Goal: Connect with others: Participate in discussion

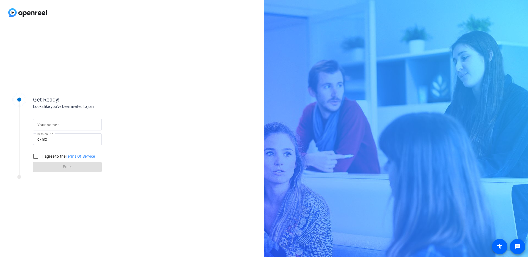
click at [52, 123] on mat-label "Your name" at bounding box center [47, 125] width 20 height 4
click at [52, 123] on input "Your name" at bounding box center [67, 124] width 60 height 7
type input "[PERSON_NAME]"
click at [37, 152] on input "I agree to the Terms Of Service" at bounding box center [35, 156] width 11 height 11
checkbox input "true"
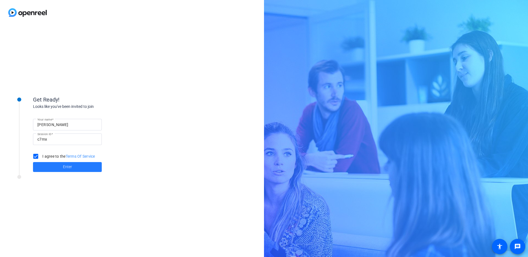
click at [46, 170] on span at bounding box center [67, 166] width 69 height 13
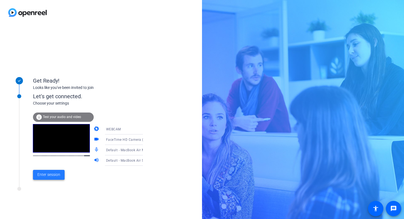
click at [49, 175] on span "Enter session" at bounding box center [48, 175] width 23 height 6
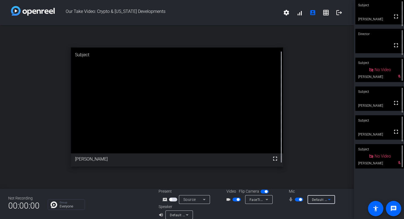
click at [329, 201] on icon at bounding box center [329, 200] width 7 height 7
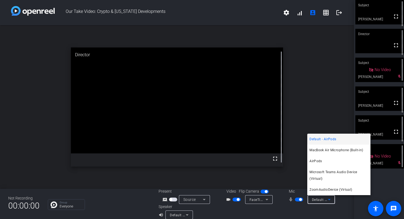
click at [306, 97] on div at bounding box center [202, 109] width 404 height 219
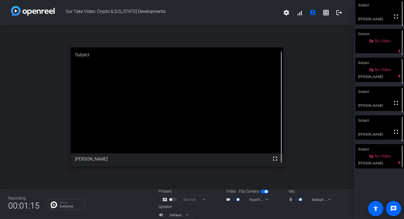
click at [291, 199] on mat-icon "mic_none" at bounding box center [291, 200] width 7 height 7
click at [288, 199] on mat-icon "mic_none" at bounding box center [291, 200] width 7 height 7
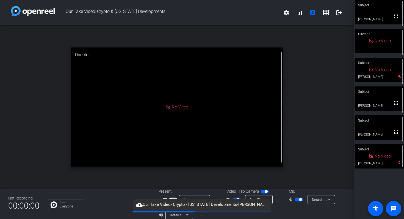
click at [299, 200] on span "button" at bounding box center [300, 200] width 3 height 3
click at [299, 201] on span "button" at bounding box center [299, 200] width 8 height 4
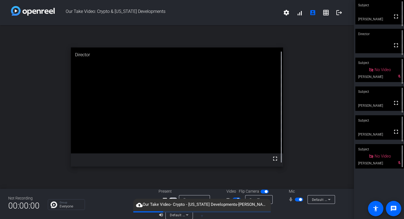
click at [378, 139] on video at bounding box center [380, 127] width 49 height 24
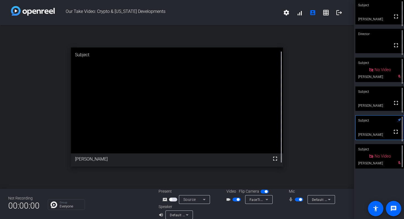
click at [298, 200] on span "button" at bounding box center [299, 200] width 8 height 4
click at [298, 201] on span "button" at bounding box center [299, 200] width 8 height 4
